Goal: Information Seeking & Learning: Understand process/instructions

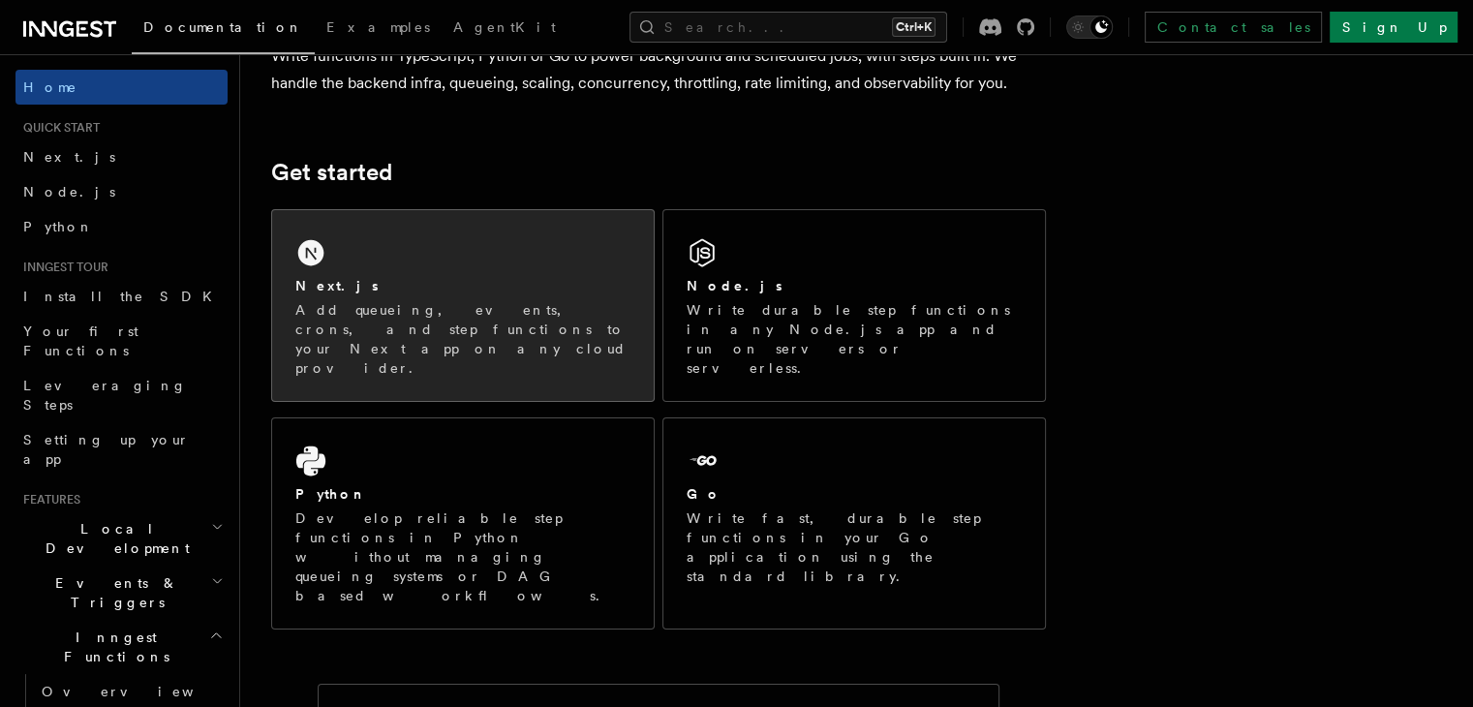
click at [584, 301] on p "Add queueing, events, crons, and step functions to your Next app on any cloud p…" at bounding box center [462, 338] width 335 height 77
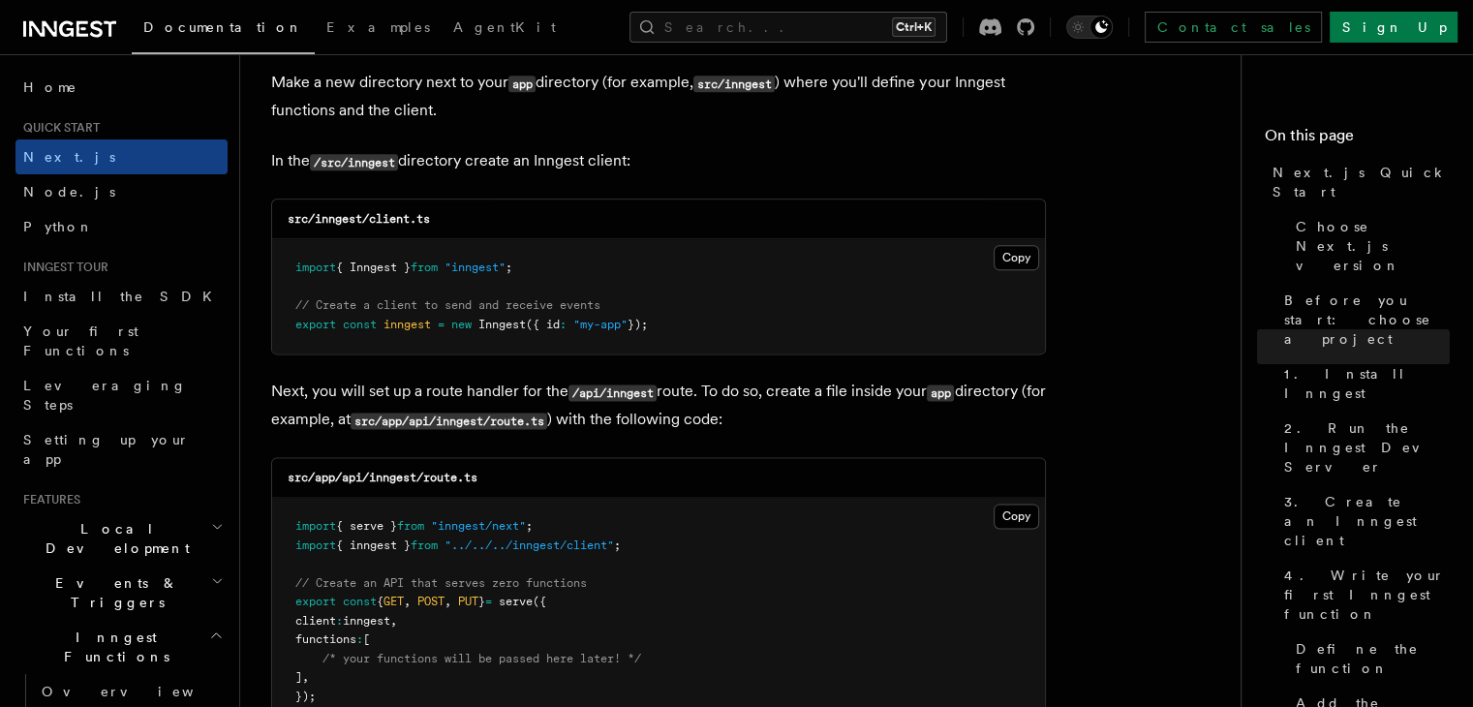
scroll to position [2422, 0]
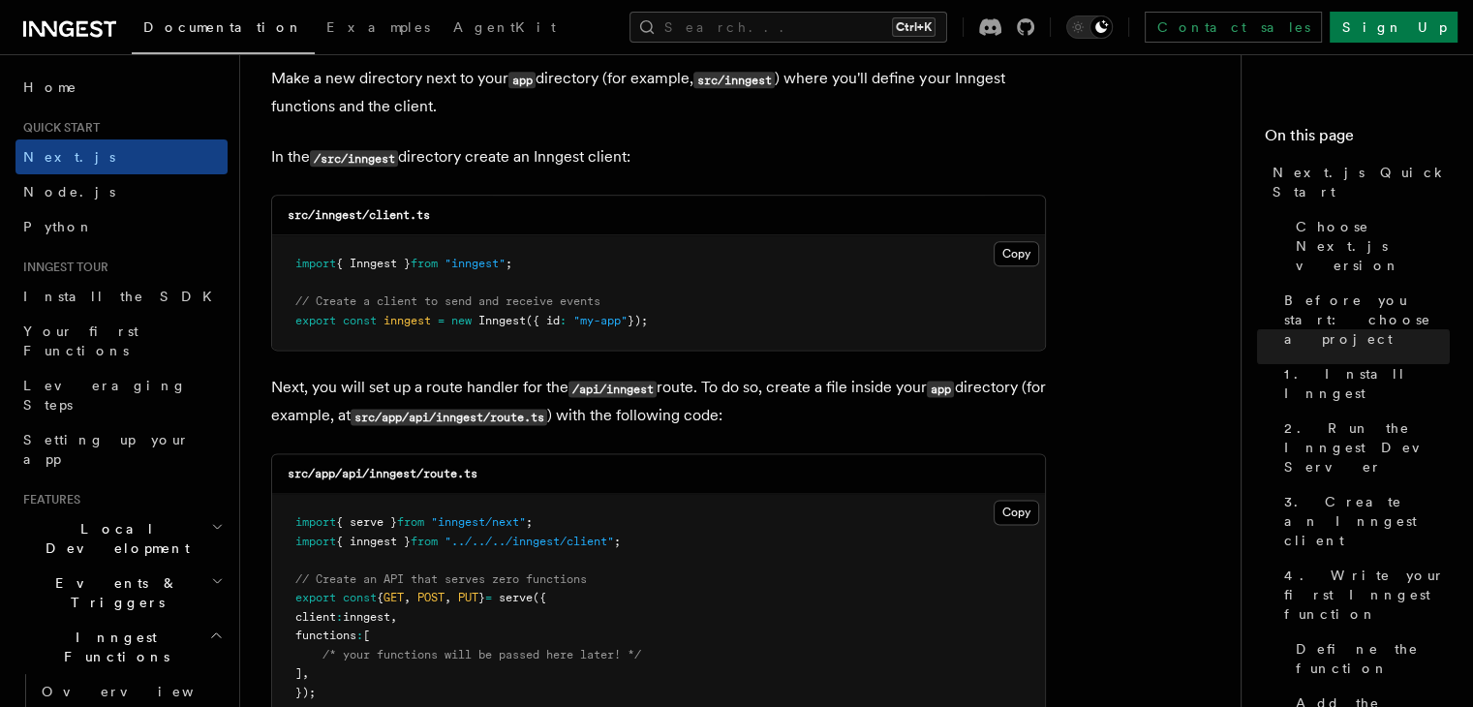
drag, startPoint x: 682, startPoint y: 326, endPoint x: 181, endPoint y: 261, distance: 505.2
click at [515, 253] on pre "import { Inngest } from "inngest" ; // Create a client to send and receive even…" at bounding box center [658, 292] width 773 height 114
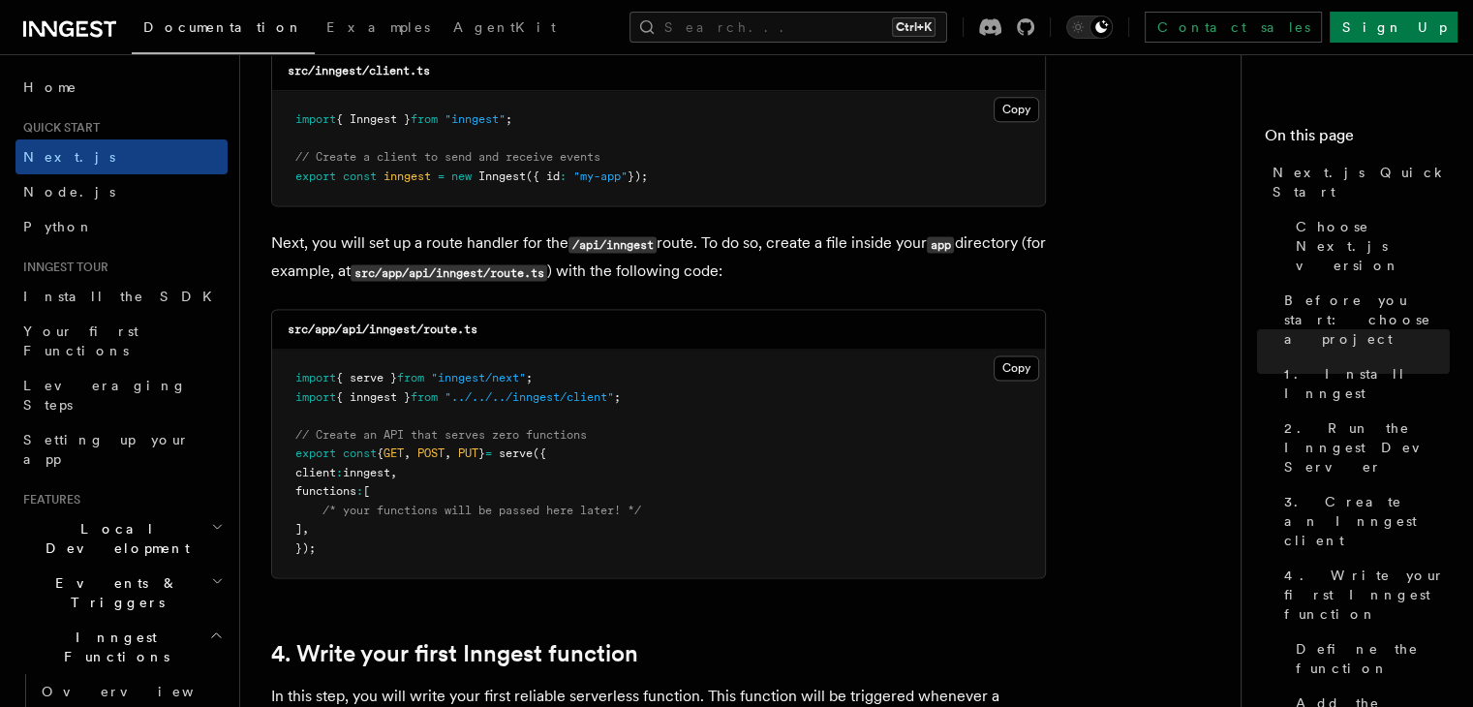
scroll to position [2712, 0]
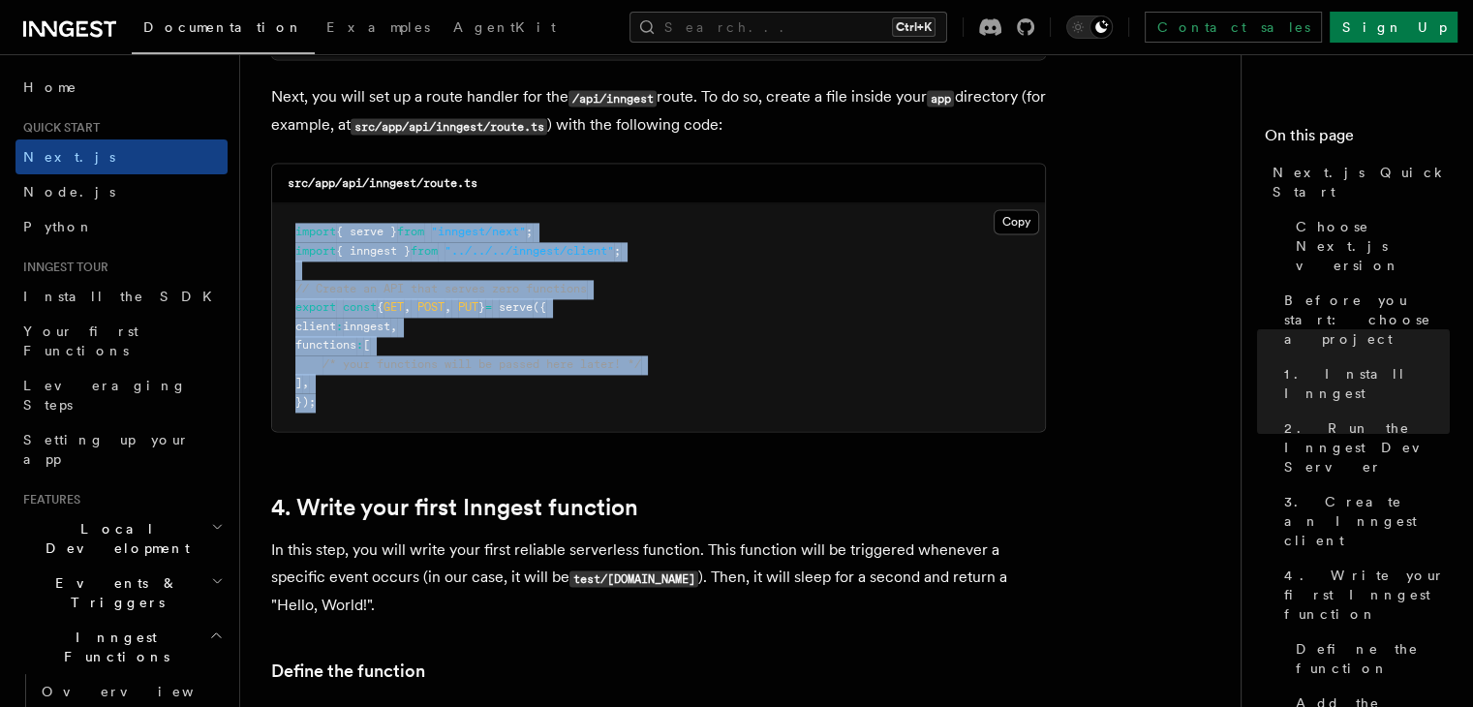
drag, startPoint x: 337, startPoint y: 404, endPoint x: 279, endPoint y: 229, distance: 184.7
click at [279, 229] on pre "import { serve } from "inngest/next" ; import { inngest } from "../../../innges…" at bounding box center [658, 317] width 773 height 228
click at [496, 378] on pre "import { serve } from "inngest/next" ; import { inngest } from "../../../innges…" at bounding box center [658, 317] width 773 height 228
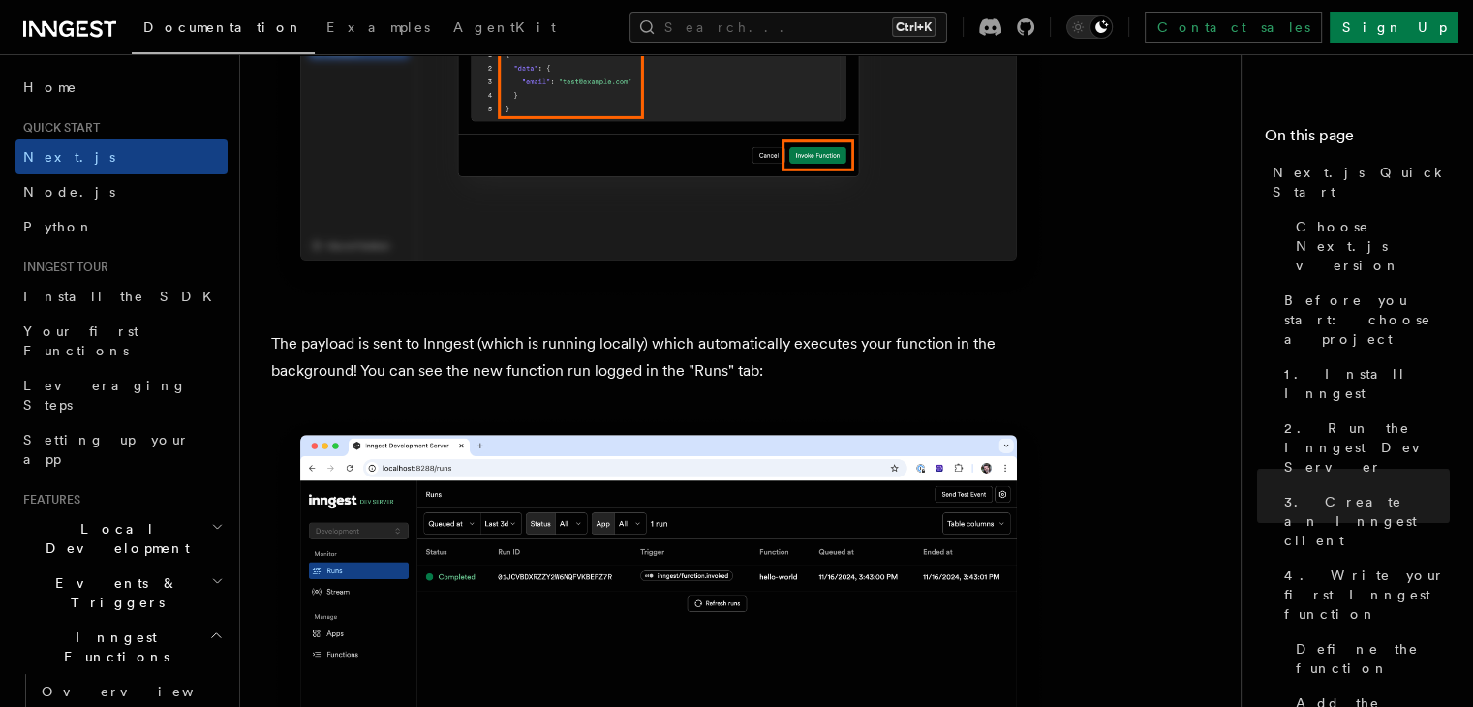
scroll to position [6394, 0]
